Goal: Transaction & Acquisition: Purchase product/service

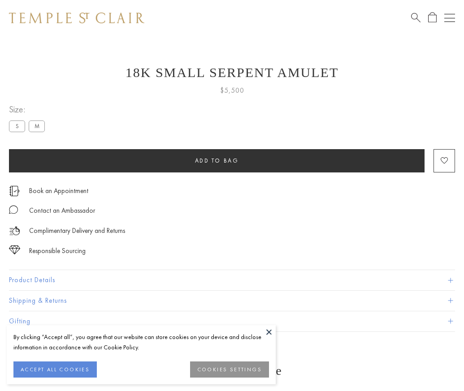
click at [216, 160] on span "Add to bag" at bounding box center [217, 161] width 44 height 8
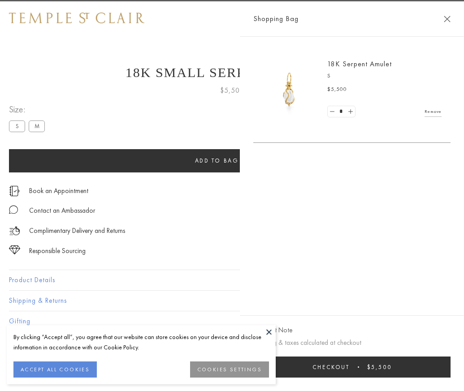
click at [450, 374] on button "Checkout $5,500" at bounding box center [351, 367] width 197 height 21
